Goal: Check status: Check status

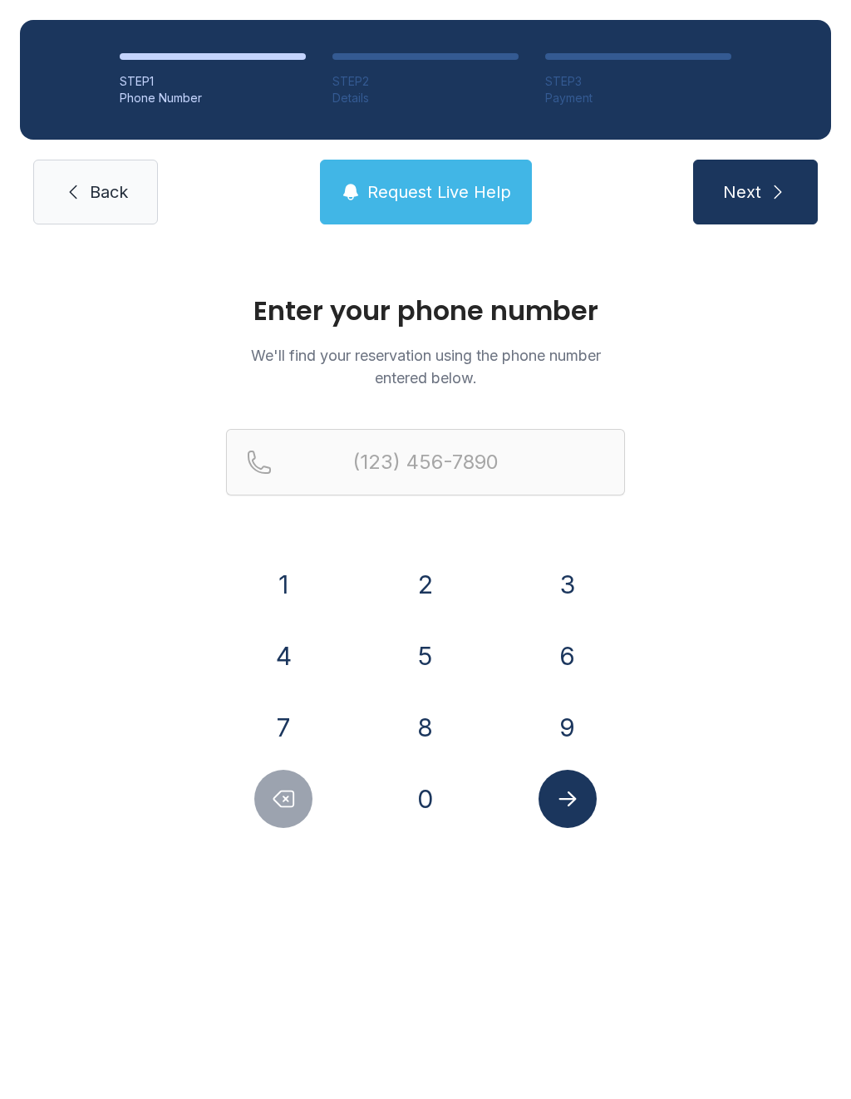
click at [427, 743] on button "8" at bounding box center [426, 727] width 58 height 58
click at [285, 605] on button "1" at bounding box center [283, 584] width 58 height 58
click at [584, 593] on button "3" at bounding box center [568, 584] width 58 height 58
click at [419, 667] on button "5" at bounding box center [426, 656] width 58 height 58
click at [289, 737] on button "7" at bounding box center [283, 727] width 58 height 58
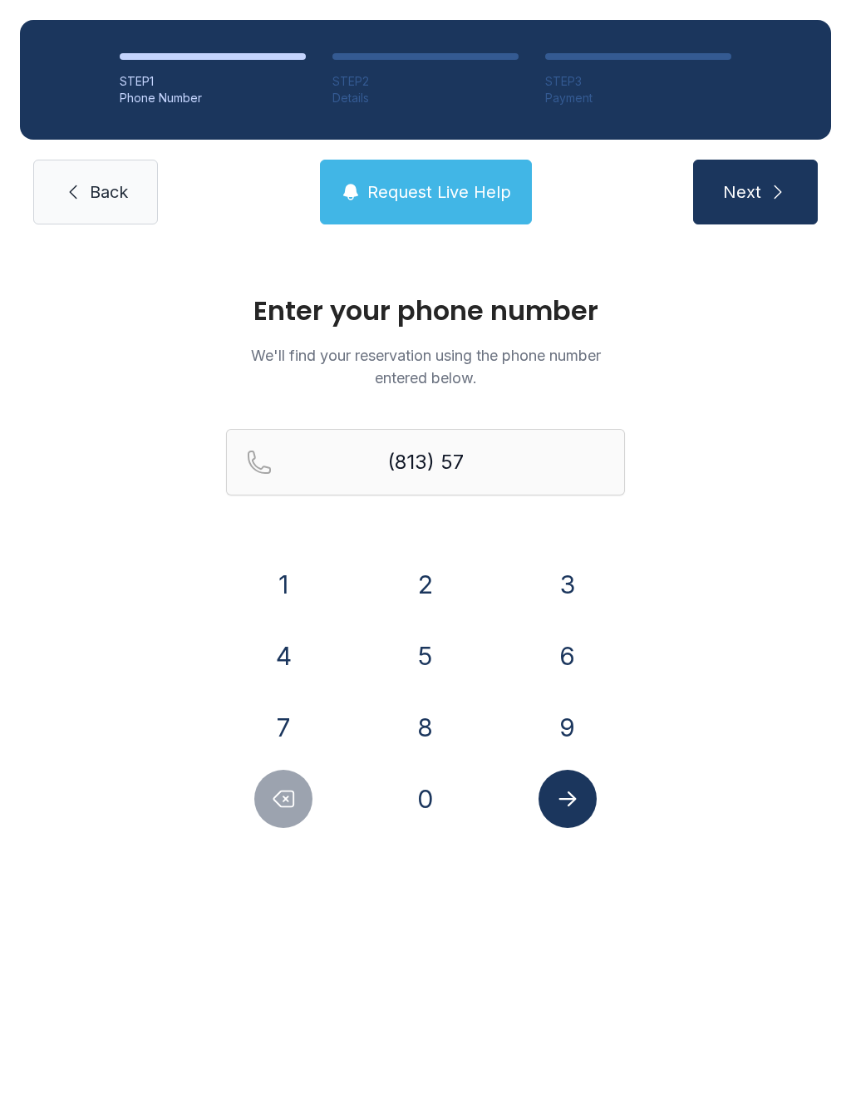
click at [587, 575] on button "3" at bounding box center [568, 584] width 58 height 58
click at [420, 601] on button "2" at bounding box center [426, 584] width 58 height 58
click at [432, 816] on button "0" at bounding box center [426, 799] width 58 height 58
click at [295, 748] on button "7" at bounding box center [283, 727] width 58 height 58
click at [753, 224] on button "Next" at bounding box center [755, 192] width 125 height 65
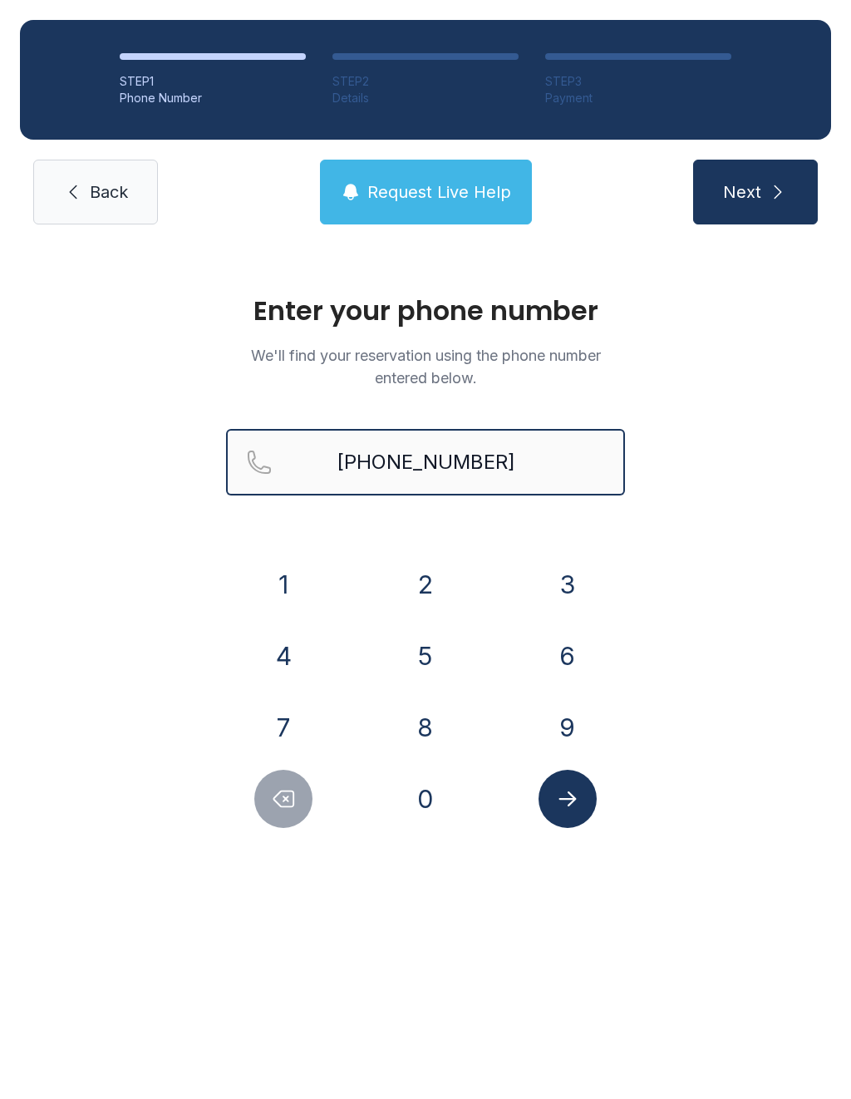
click at [755, 192] on button "Next" at bounding box center [755, 192] width 125 height 65
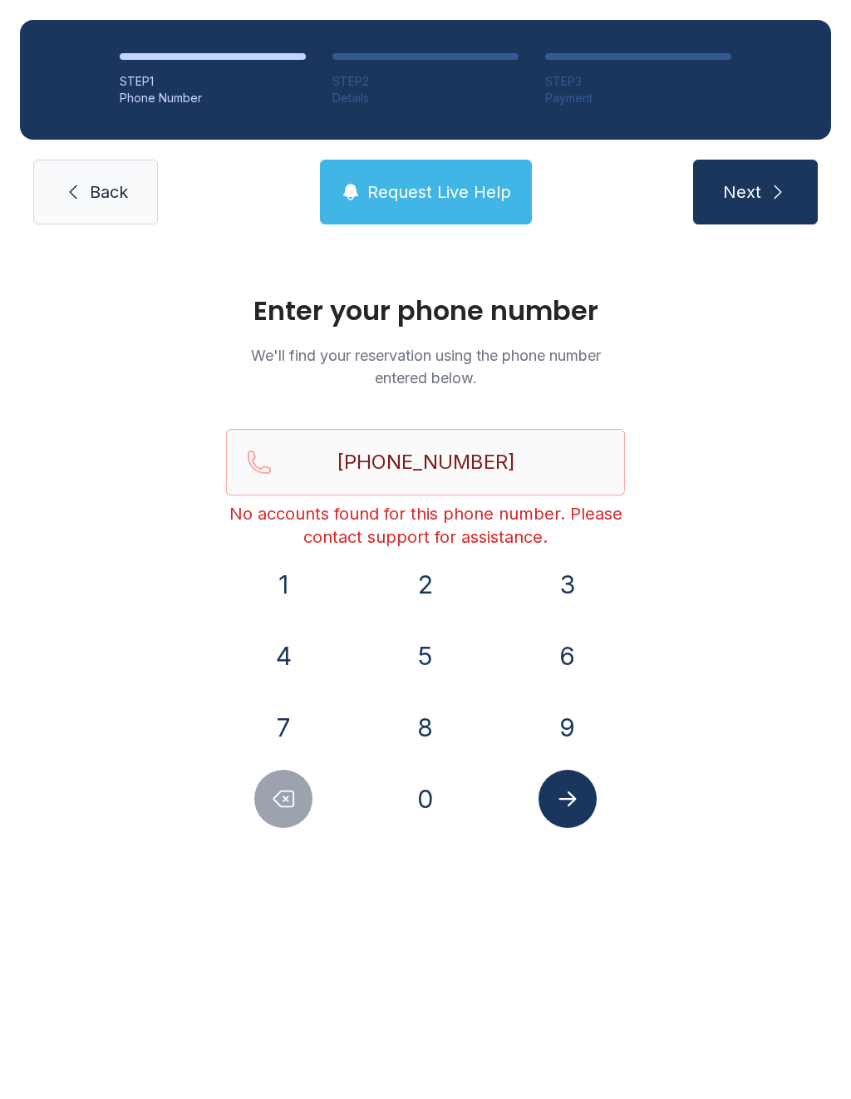
click at [767, 223] on button "Next" at bounding box center [755, 192] width 125 height 65
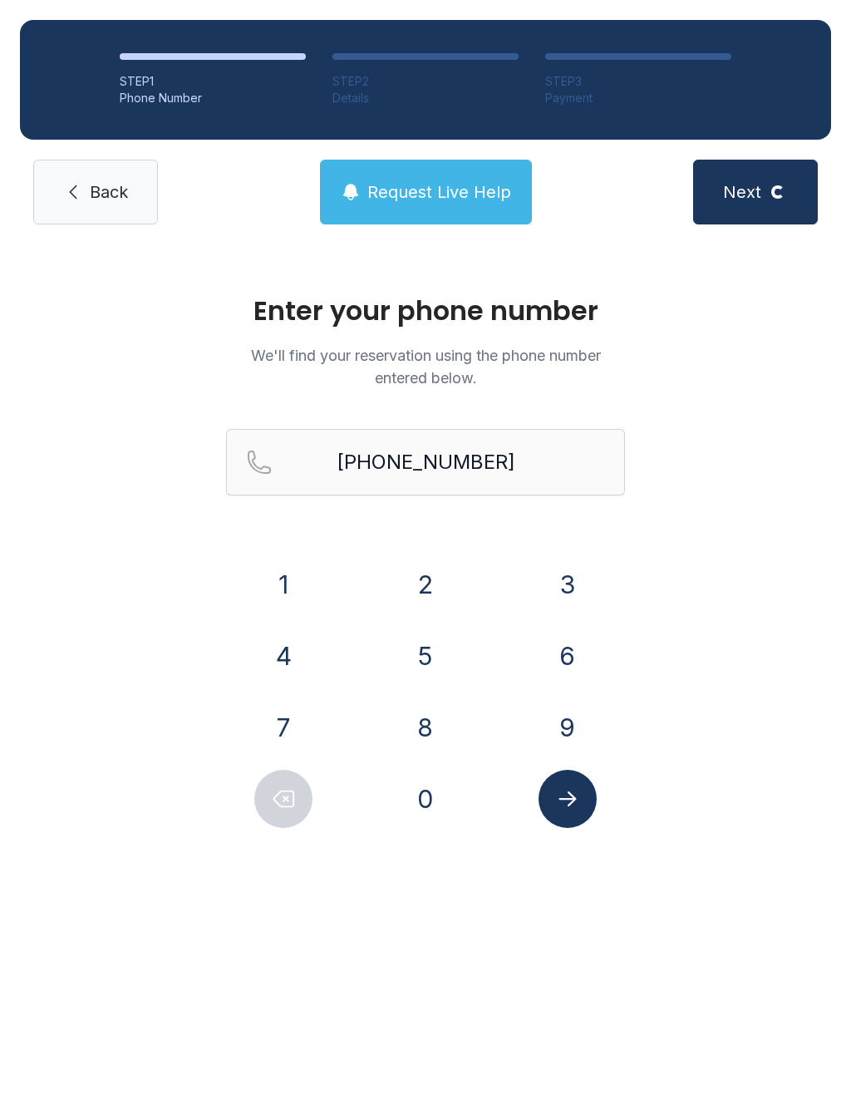
click at [773, 228] on div "STEP 1 Phone Number STEP 2 Details STEP 3 Payment Back Request Live Help Next L…" at bounding box center [425, 122] width 851 height 244
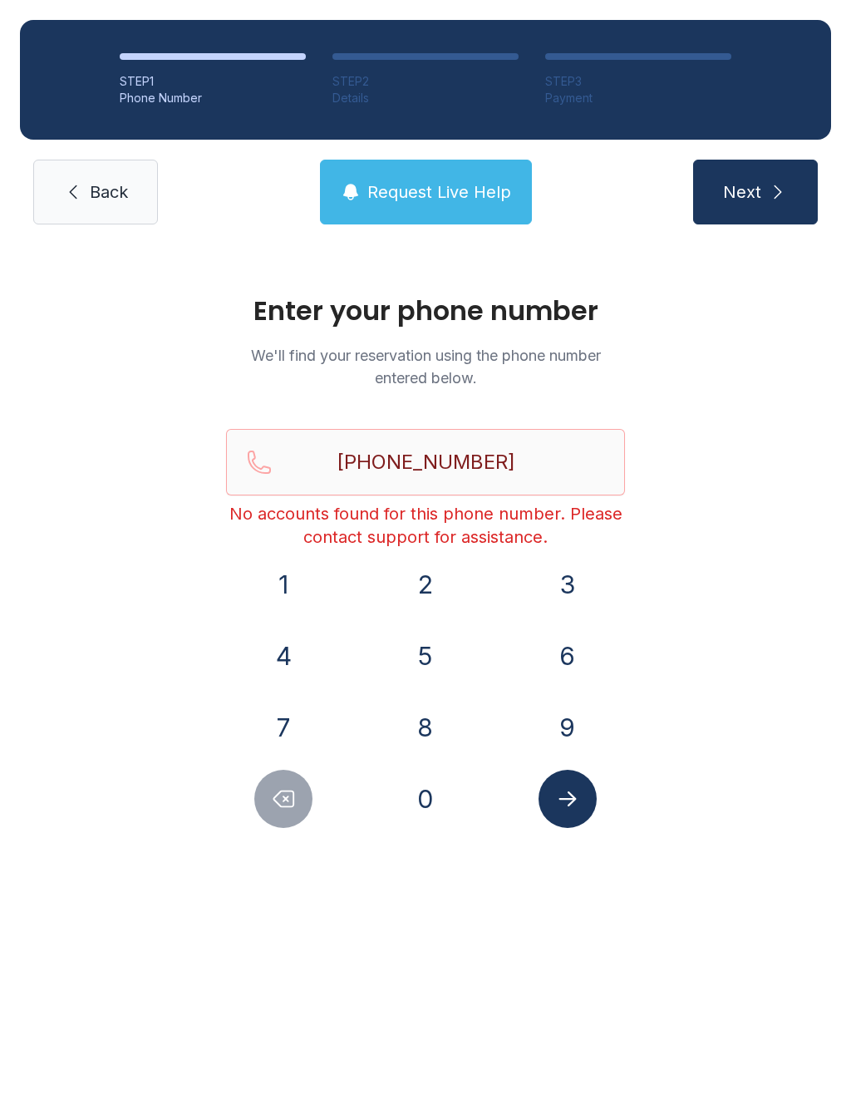
click at [287, 813] on button "Delete number" at bounding box center [283, 799] width 58 height 58
click at [287, 812] on button "Delete number" at bounding box center [283, 799] width 58 height 58
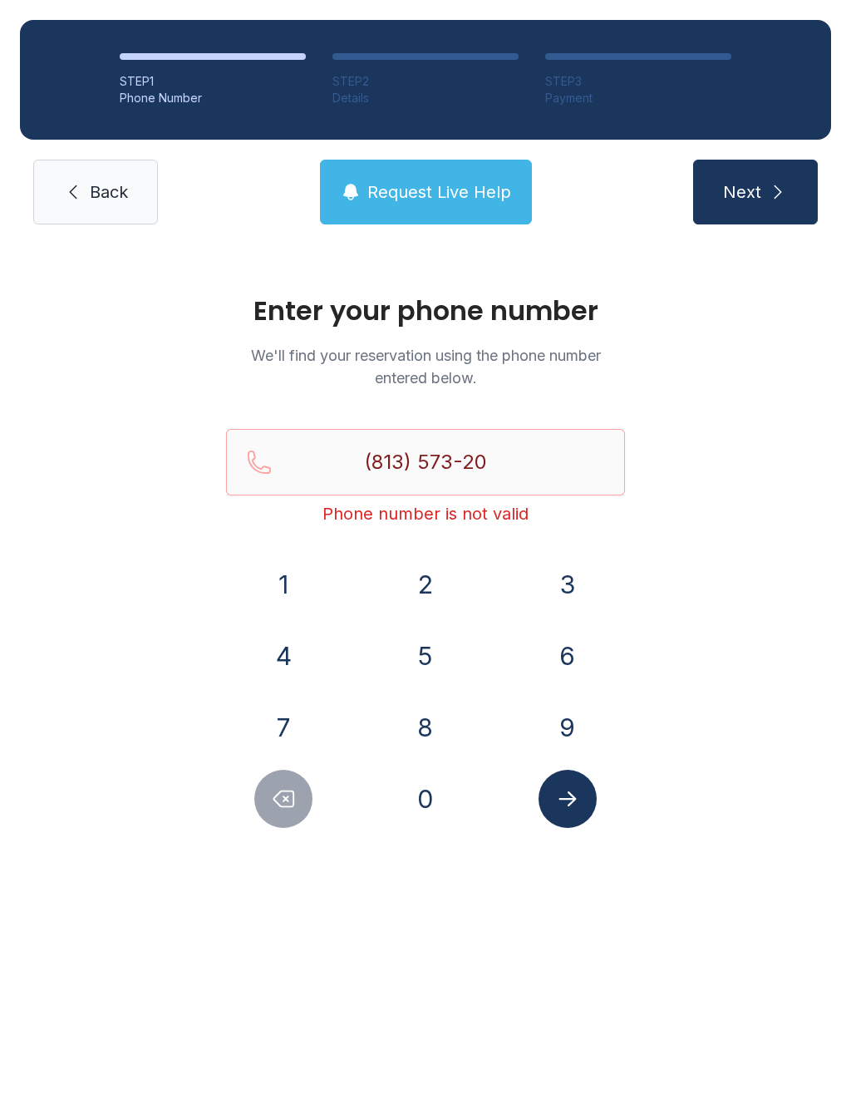
click at [281, 844] on div "Enter your phone number We'll find your reservation using the phone number ente…" at bounding box center [425, 569] width 851 height 650
click at [515, 493] on input "(813) 573-20" at bounding box center [425, 462] width 399 height 67
type input "("
click at [96, 184] on span "Back" at bounding box center [109, 191] width 38 height 23
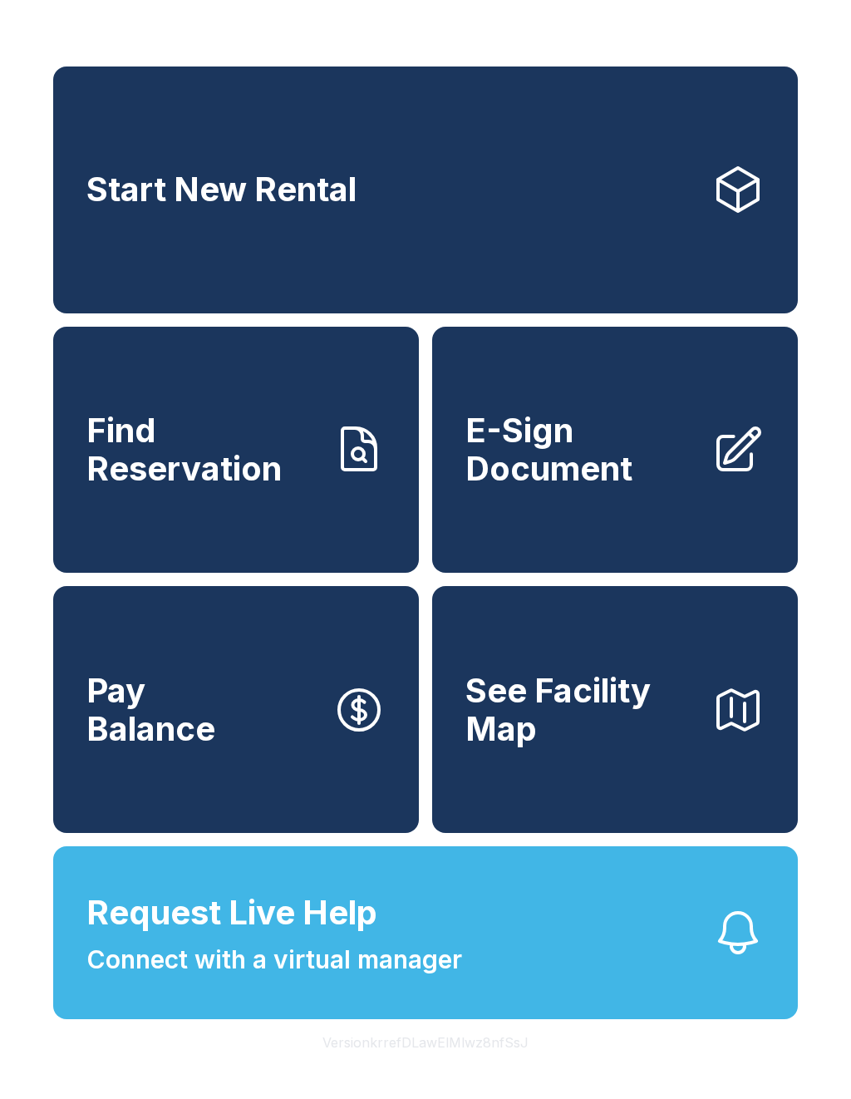
click at [91, 202] on span "Start New Rental" at bounding box center [221, 189] width 270 height 38
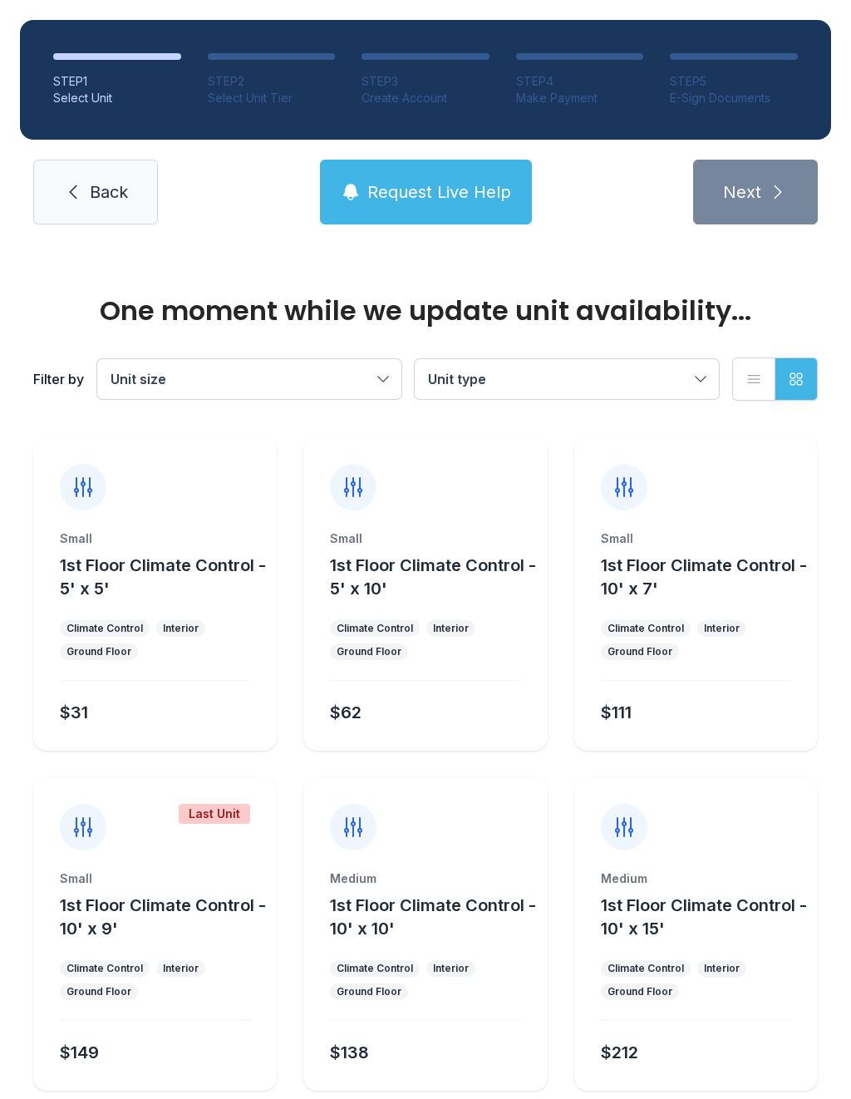
click at [418, 213] on button "Request Live Help" at bounding box center [426, 192] width 212 height 65
